Goal: Task Accomplishment & Management: Use online tool/utility

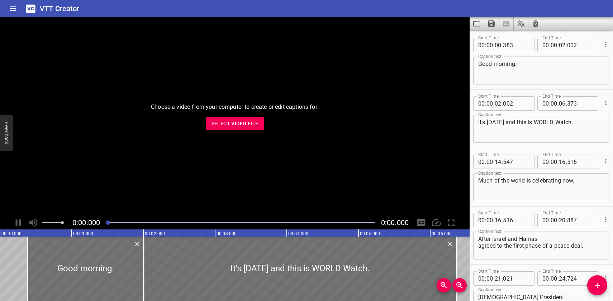
scroll to position [9990, 0]
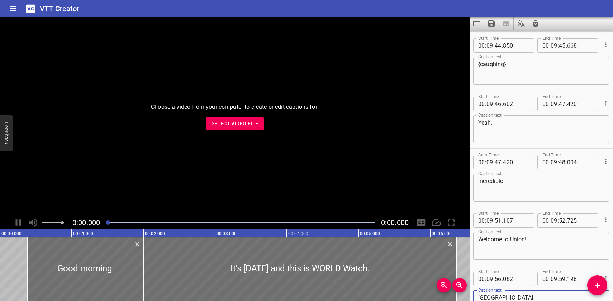
click at [479, 23] on icon "Load captions from file" at bounding box center [476, 23] width 9 height 9
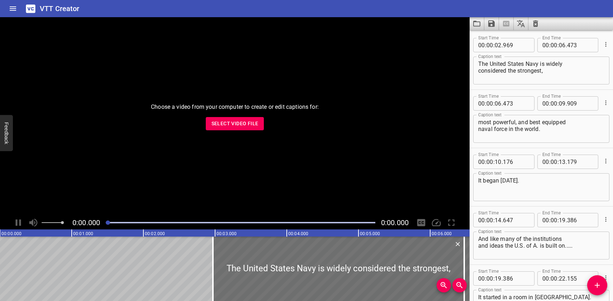
scroll to position [2103, 0]
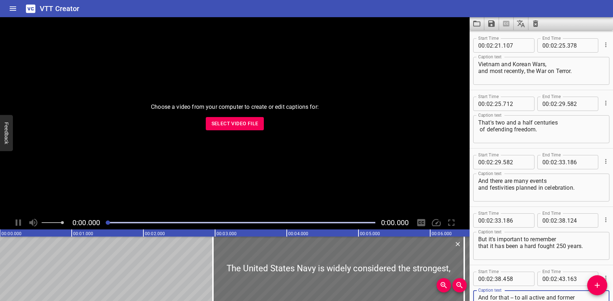
type textarea "And for that -- to all active and former members of the United States Navy....."
click at [490, 26] on icon "Save captions to file" at bounding box center [491, 23] width 6 height 6
click at [490, 40] on li "Save to VTT file" at bounding box center [510, 39] width 53 height 13
click at [475, 19] on button "Load captions from file" at bounding box center [477, 23] width 15 height 13
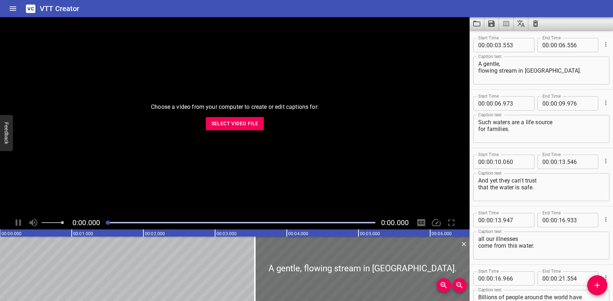
scroll to position [1752, 0]
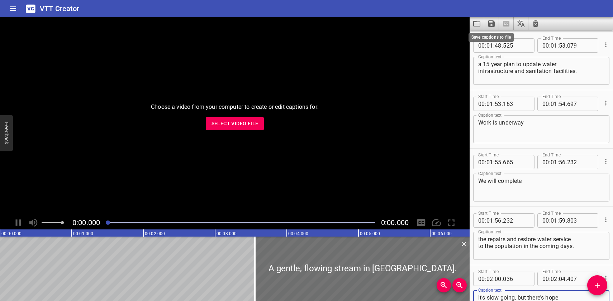
type textarea "It's slow going, but there's hope for safe streams once again."
click at [492, 23] on icon "Save captions to file" at bounding box center [491, 23] width 6 height 6
click at [493, 37] on li "Save to VTT file" at bounding box center [510, 39] width 53 height 13
click at [478, 26] on icon "Load captions from file" at bounding box center [476, 23] width 9 height 9
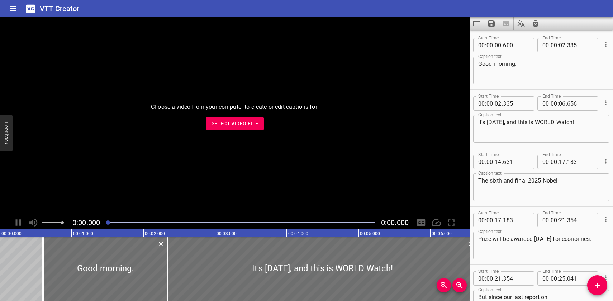
scroll to position [9055, 0]
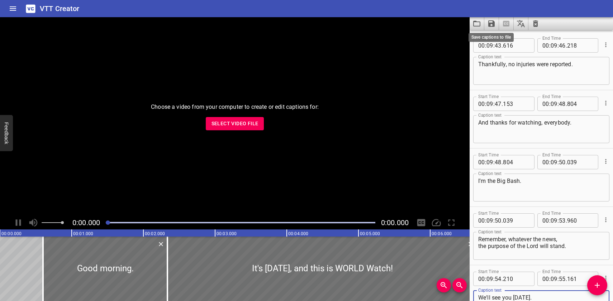
type textarea "We'll see you [DATE]."
click at [492, 25] on icon "Save captions to file" at bounding box center [491, 23] width 9 height 9
click at [494, 39] on li "Save to VTT file" at bounding box center [510, 39] width 53 height 13
